Goal: Task Accomplishment & Management: Manage account settings

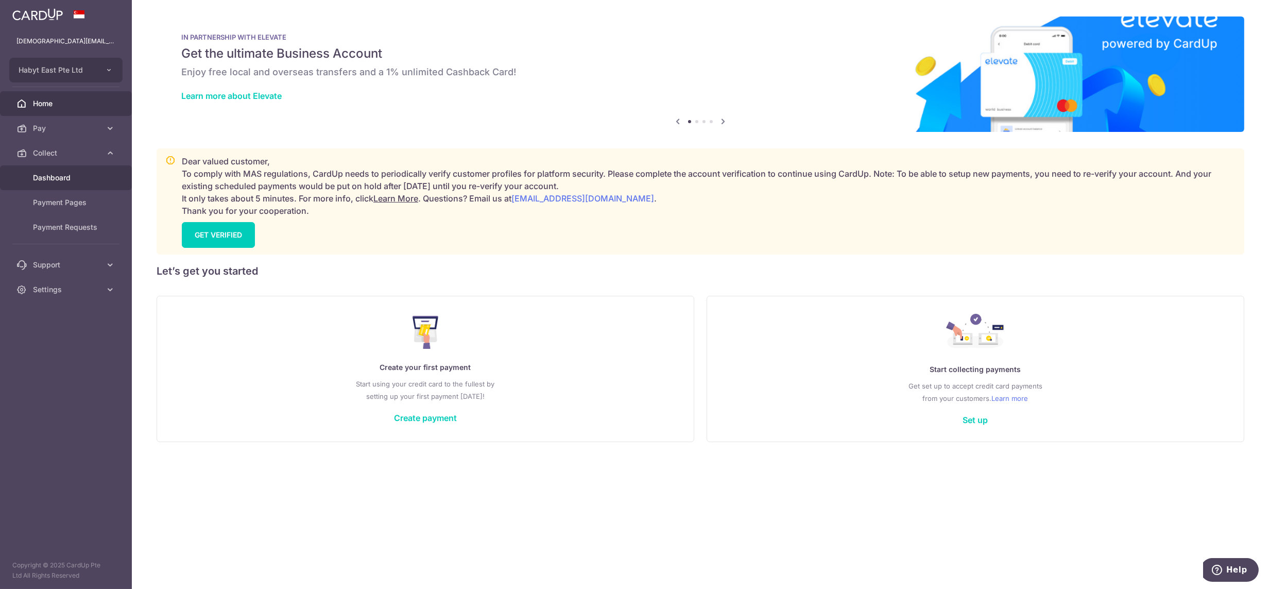
click at [60, 176] on span "Dashboard" at bounding box center [67, 178] width 68 height 10
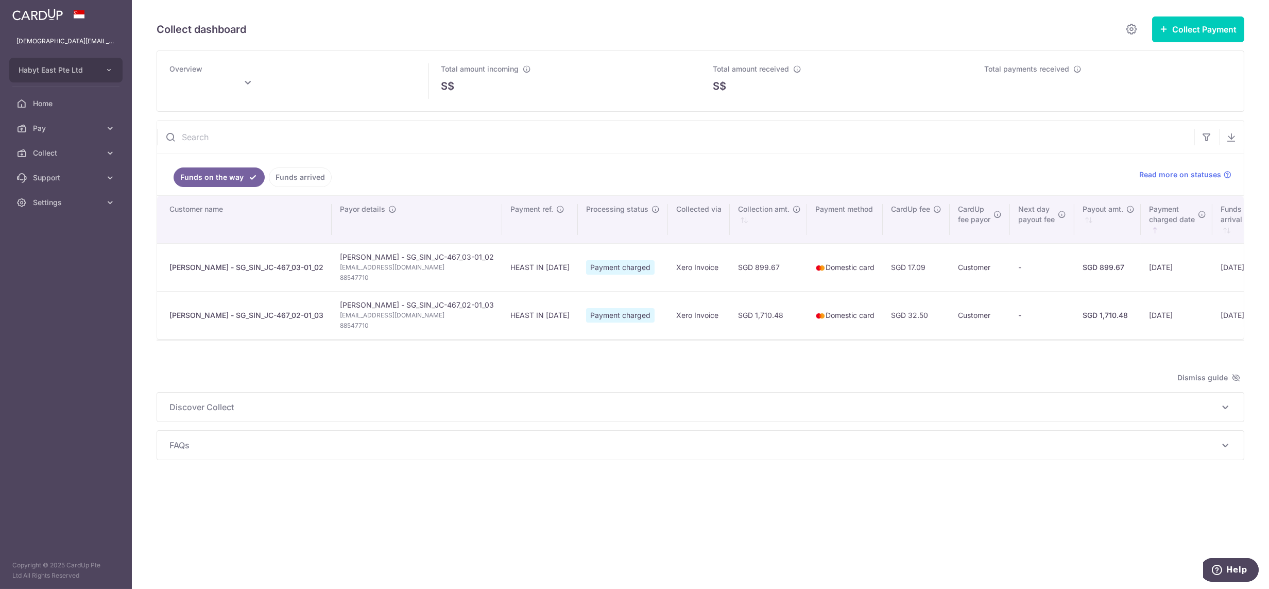
drag, startPoint x: 62, startPoint y: 202, endPoint x: 60, endPoint y: 231, distance: 29.4
click at [62, 202] on span "Settings" at bounding box center [67, 202] width 68 height 10
type input "[DATE]"
click at [58, 250] on span "Logout" at bounding box center [67, 252] width 68 height 10
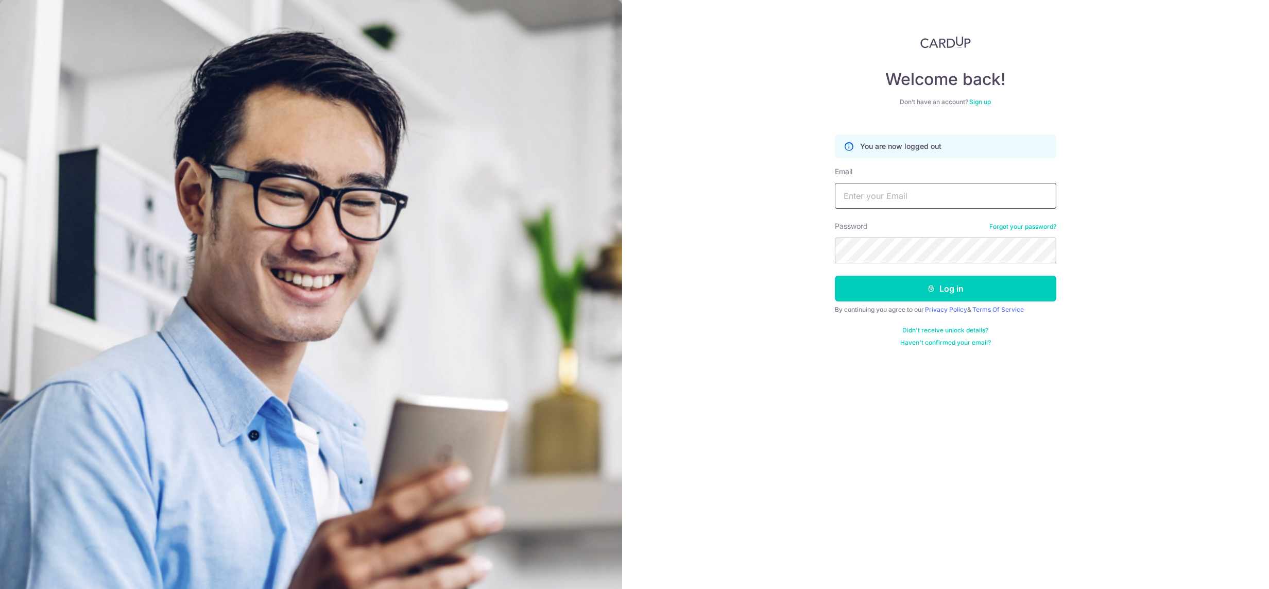
click at [880, 200] on input "Email" at bounding box center [946, 196] width 222 height 26
paste input "lady.labarda+hone@habyt.com"
type input "lady.labarda+hone@habyt.com"
click at [835, 276] on button "Log in" at bounding box center [946, 289] width 222 height 26
